Goal: Find contact information: Find contact information

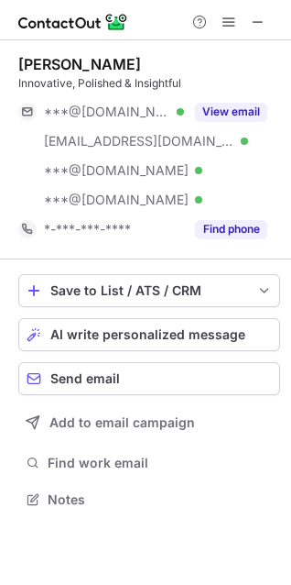
scroll to position [486, 291]
click at [38, 63] on div "[PERSON_NAME]" at bounding box center [79, 64] width 123 height 18
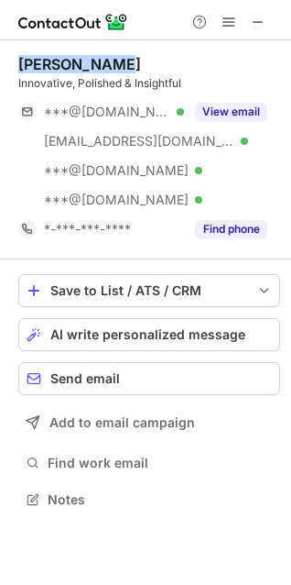
drag, startPoint x: 38, startPoint y: 63, endPoint x: 85, endPoint y: 63, distance: 47.6
click at [85, 63] on div "[PERSON_NAME]" at bounding box center [79, 64] width 123 height 18
copy div "[PERSON_NAME]"
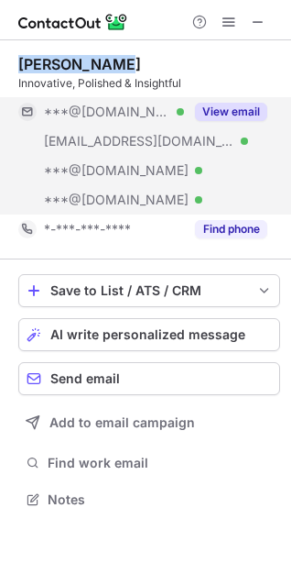
click at [235, 111] on button "View email" at bounding box center [231, 112] width 72 height 18
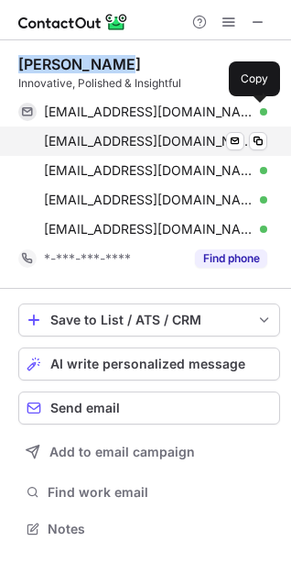
drag, startPoint x: 256, startPoint y: 109, endPoint x: 70, endPoint y: 127, distance: 186.9
click at [256, 110] on span at bounding box center [258, 111] width 15 height 15
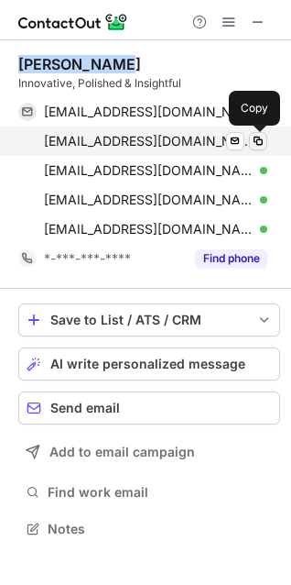
click at [262, 139] on span at bounding box center [258, 141] width 15 height 15
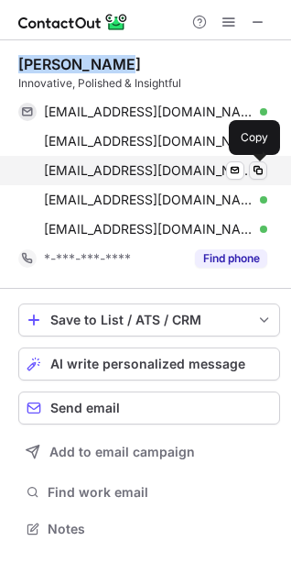
click at [254, 169] on span at bounding box center [258, 170] width 15 height 15
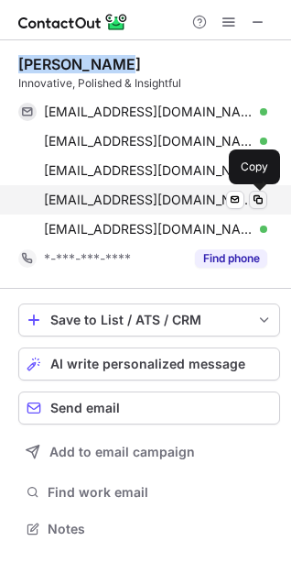
click at [258, 200] on span at bounding box center [258, 199] width 15 height 15
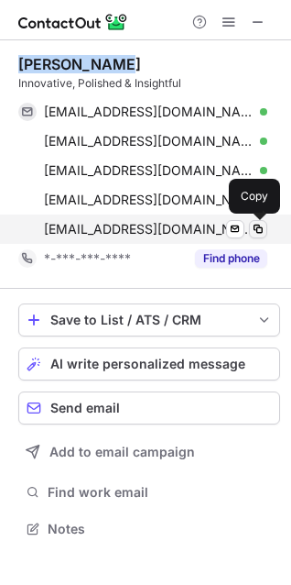
click at [255, 229] on span at bounding box center [258, 229] width 15 height 15
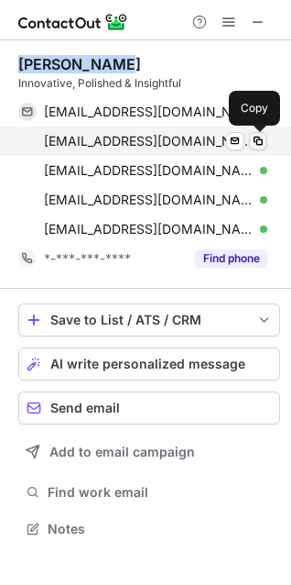
click at [257, 137] on span at bounding box center [258, 141] width 15 height 15
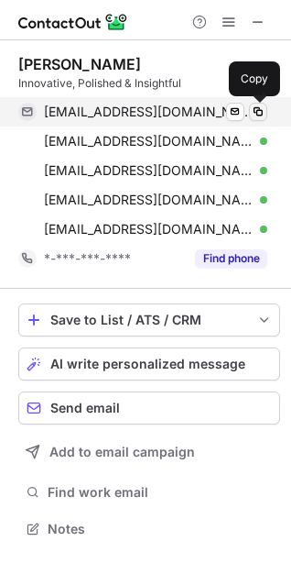
click at [258, 110] on span at bounding box center [258, 111] width 15 height 15
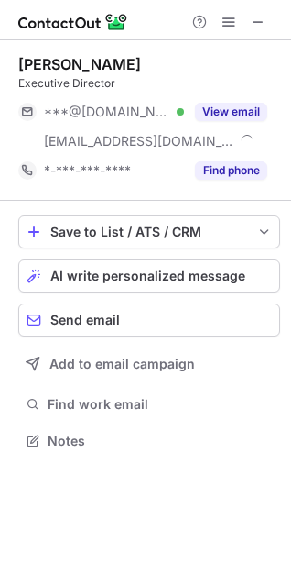
scroll to position [428, 291]
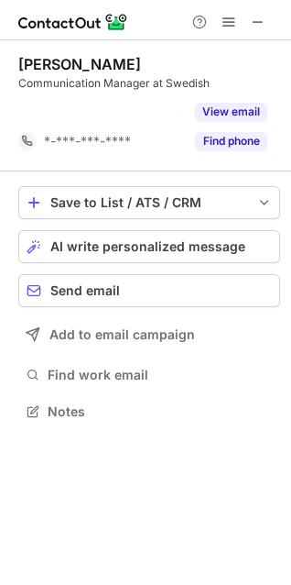
scroll to position [369, 291]
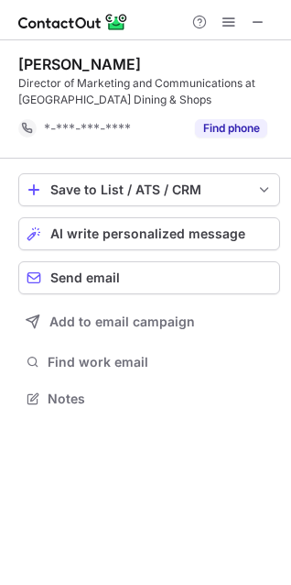
scroll to position [386, 291]
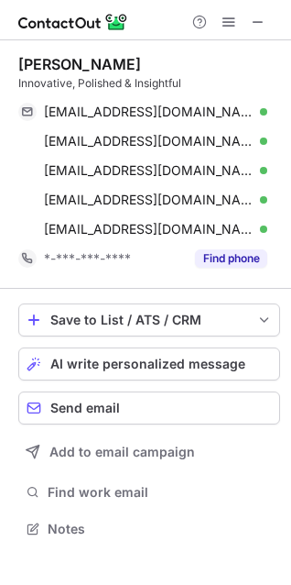
scroll to position [516, 291]
click at [253, 22] on span at bounding box center [258, 22] width 15 height 15
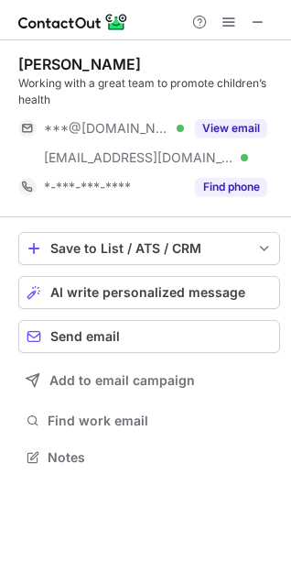
scroll to position [444, 291]
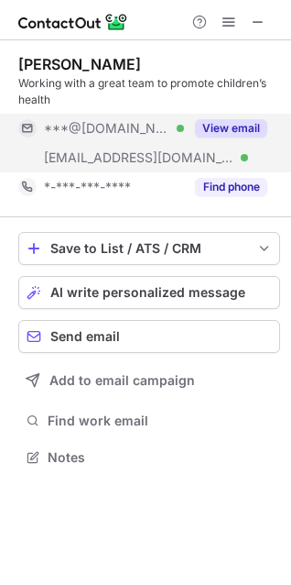
click at [221, 125] on button "View email" at bounding box center [231, 128] width 72 height 18
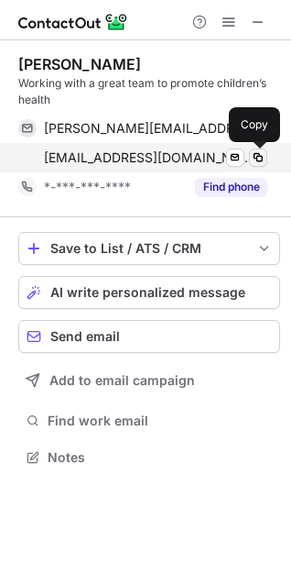
click at [262, 155] on span at bounding box center [258, 157] width 15 height 15
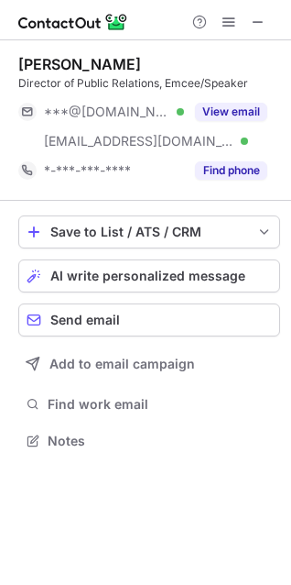
scroll to position [428, 291]
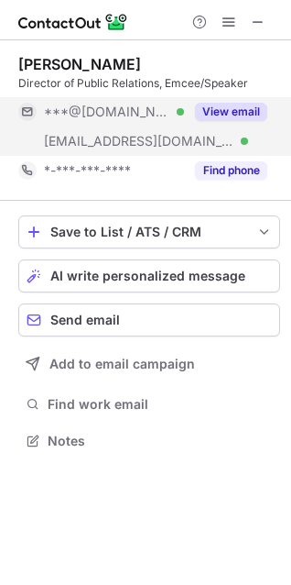
click at [235, 110] on button "View email" at bounding box center [231, 112] width 72 height 18
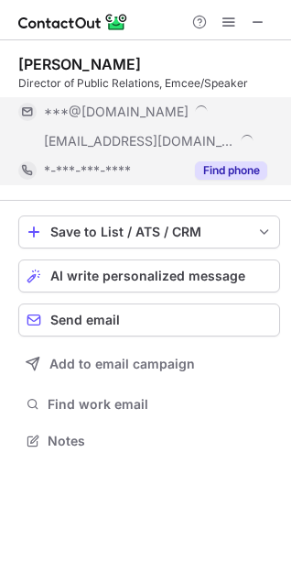
scroll to position [516, 291]
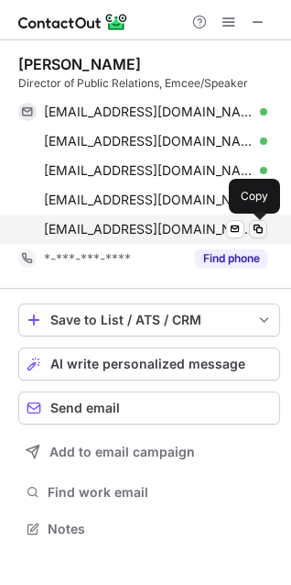
click at [256, 229] on span at bounding box center [258, 229] width 15 height 15
click at [259, 231] on span at bounding box center [258, 229] width 15 height 15
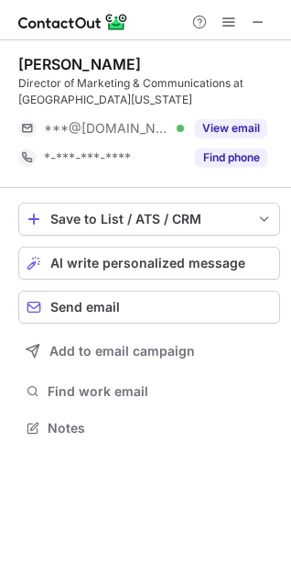
scroll to position [415, 291]
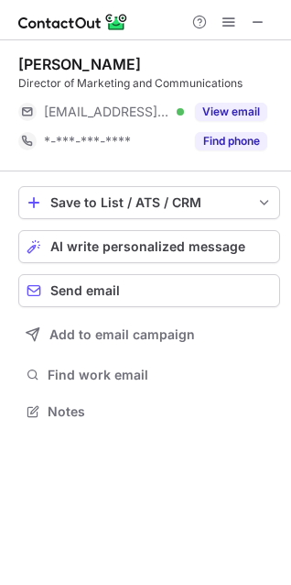
scroll to position [399, 291]
click at [38, 65] on div "Marla Bercuson" at bounding box center [79, 64] width 123 height 18
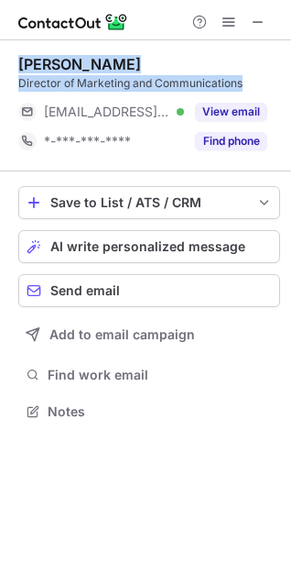
drag, startPoint x: 38, startPoint y: 65, endPoint x: 163, endPoint y: 85, distance: 126.2
click at [162, 85] on div "Marla Bercuson Director of Marketing and Communications" at bounding box center [149, 73] width 262 height 37
copy div "Marla Bercuson Director of Marketing and Communications"
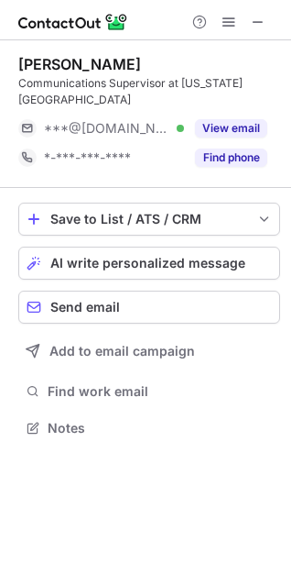
scroll to position [415, 291]
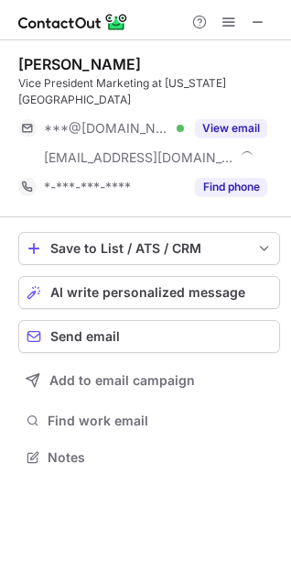
scroll to position [428, 291]
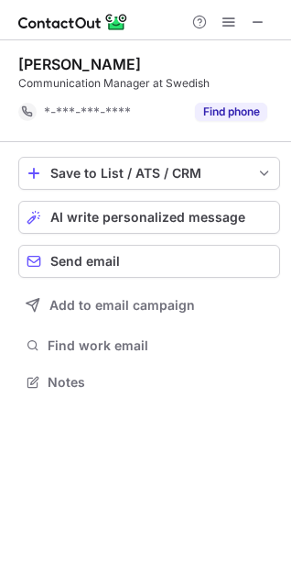
scroll to position [369, 291]
